Goal: Information Seeking & Learning: Find specific fact

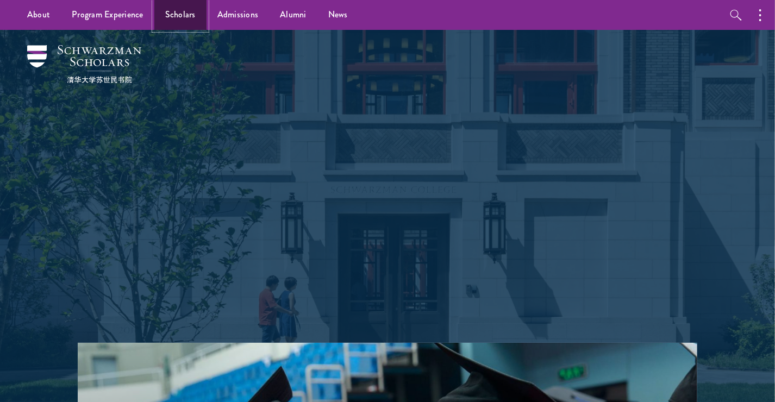
click at [169, 10] on link "Scholars" at bounding box center [180, 15] width 52 height 30
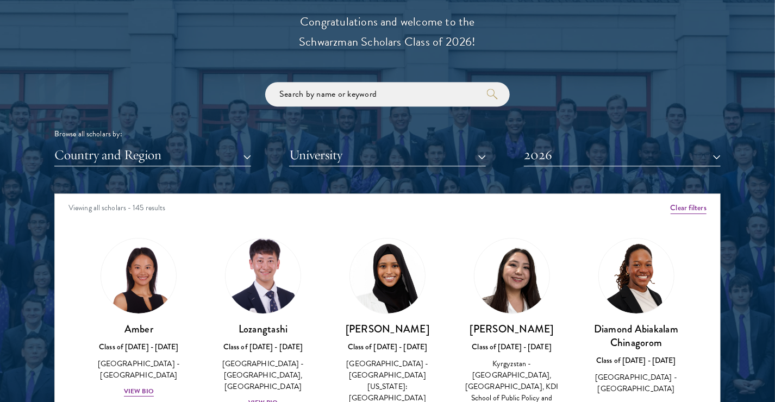
scroll to position [1304, 0]
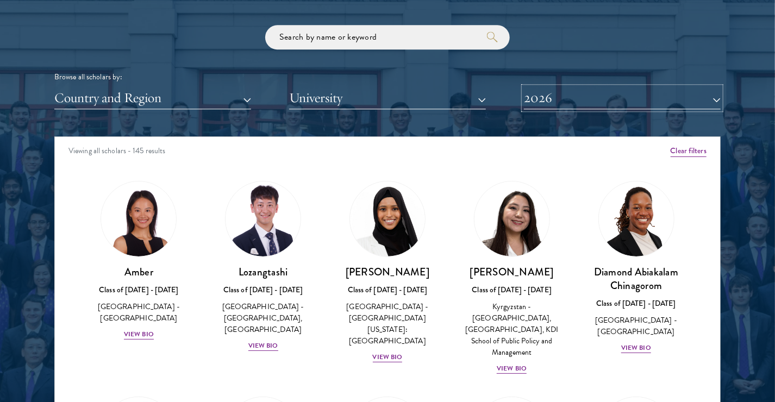
click at [594, 96] on button "2026" at bounding box center [622, 98] width 197 height 22
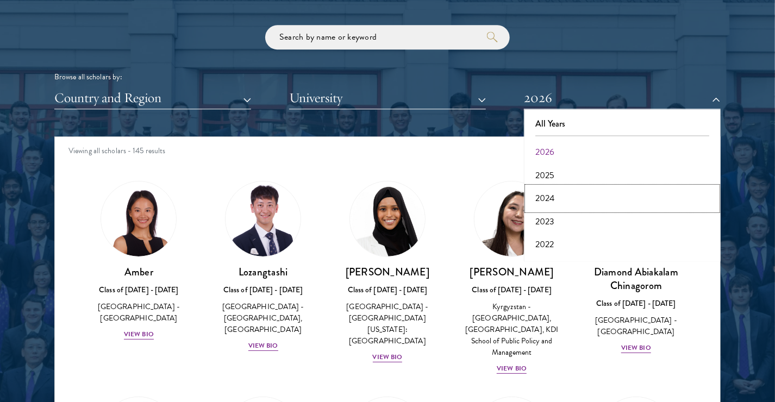
click at [553, 199] on button "2024" at bounding box center [622, 198] width 190 height 23
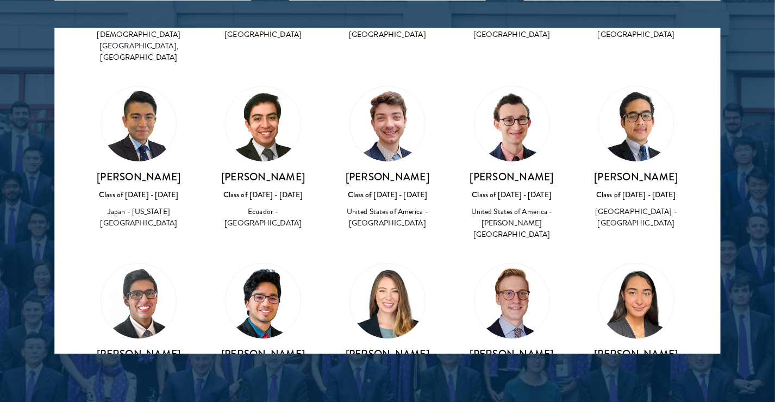
scroll to position [3586, 0]
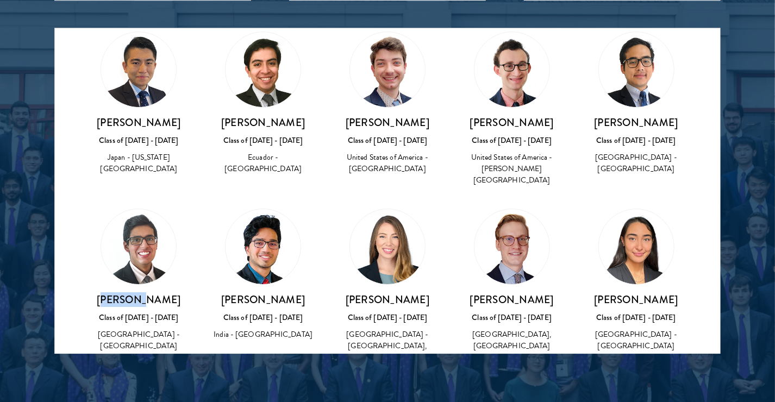
drag, startPoint x: 106, startPoint y: 126, endPoint x: 141, endPoint y: 127, distance: 34.2
click at [141, 293] on h3 "[PERSON_NAME]" at bounding box center [138, 300] width 103 height 14
drag, startPoint x: 141, startPoint y: 127, endPoint x: 182, endPoint y: 133, distance: 41.7
click at [182, 293] on div "[PERSON_NAME] Class of [DATE] - [DATE] [GEOGRAPHIC_DATA] - [GEOGRAPHIC_DATA]" at bounding box center [138, 323] width 103 height 60
drag, startPoint x: 172, startPoint y: 128, endPoint x: 103, endPoint y: 127, distance: 69.6
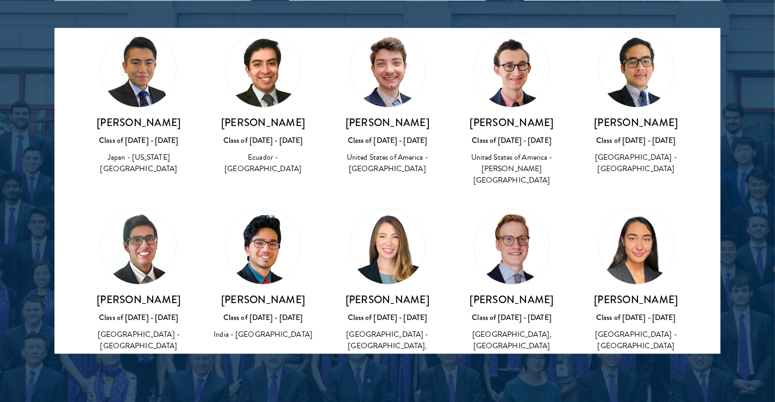
click at [103, 293] on h3 "[PERSON_NAME]" at bounding box center [138, 300] width 103 height 14
copy h3 "[PERSON_NAME]"
